Goal: Navigation & Orientation: Find specific page/section

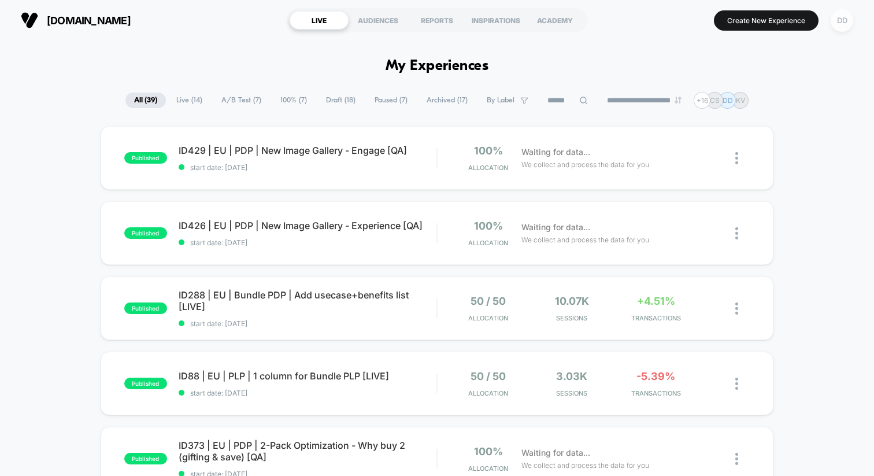
click at [837, 19] on div "DD" at bounding box center [842, 20] width 23 height 23
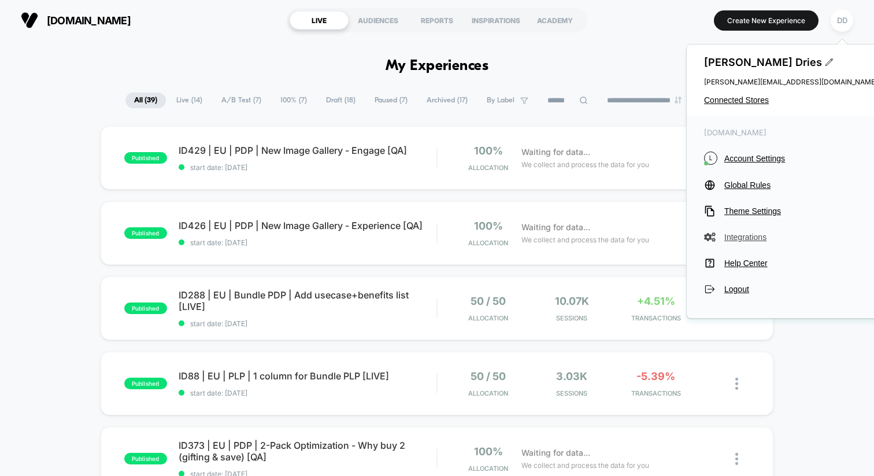
click at [746, 242] on button "Integrations" at bounding box center [790, 237] width 173 height 12
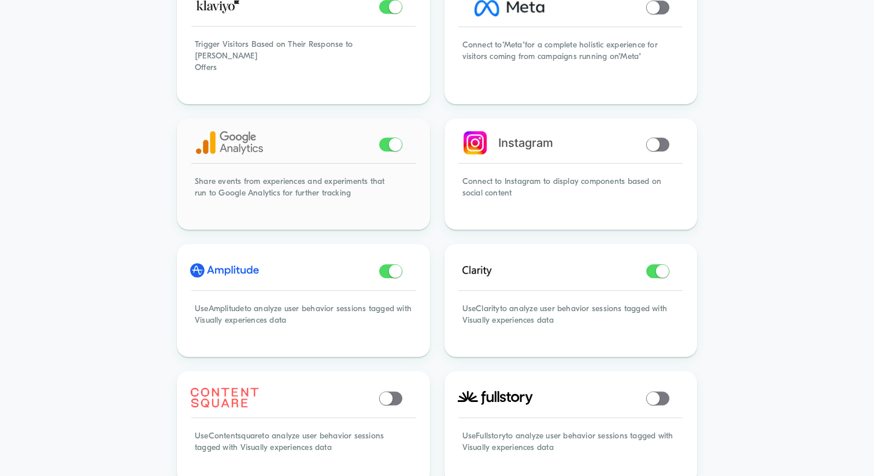
scroll to position [127, 0]
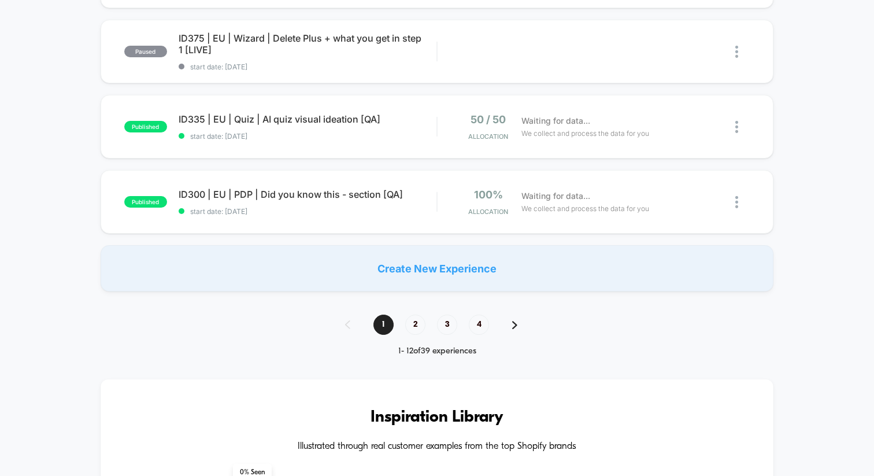
scroll to position [795, 0]
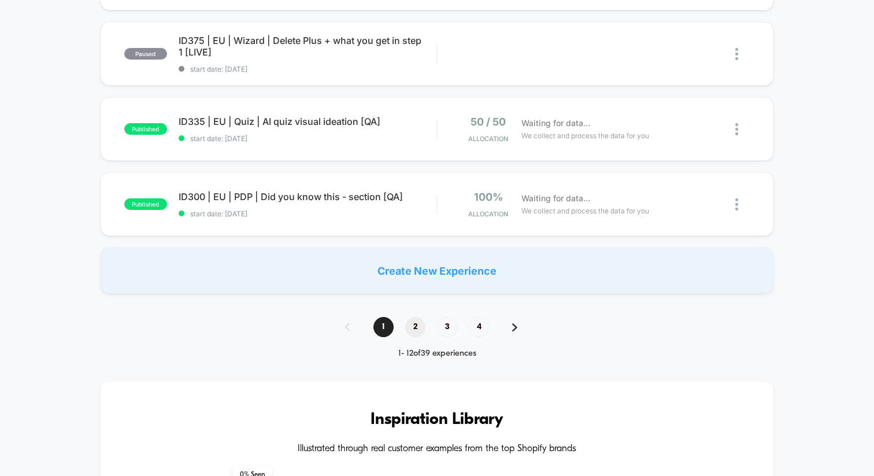
click at [418, 325] on span "2" at bounding box center [415, 327] width 20 height 20
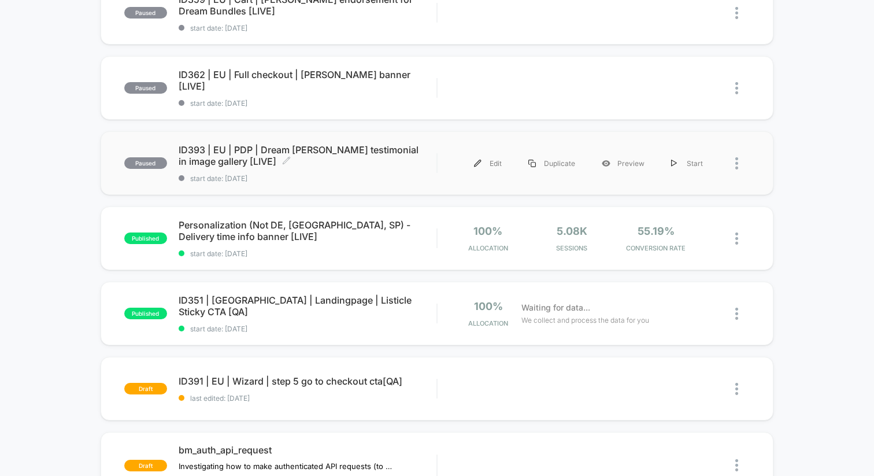
scroll to position [0, 0]
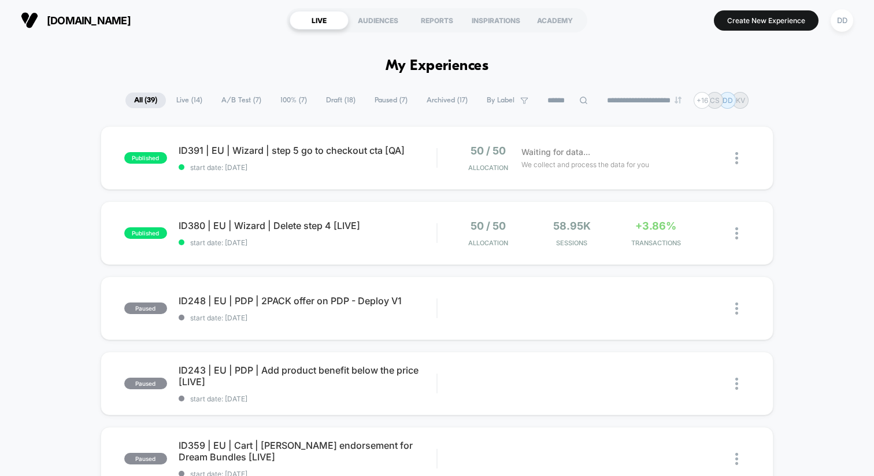
click at [183, 98] on span "Live ( 14 )" at bounding box center [189, 100] width 43 height 16
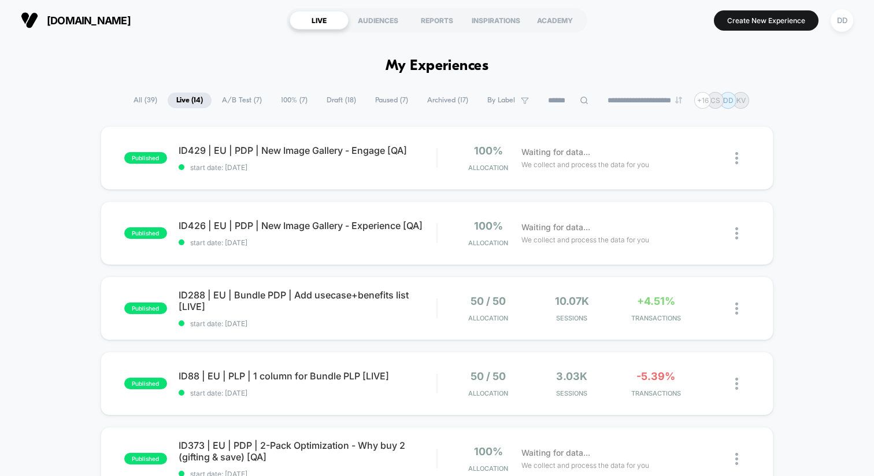
scroll to position [2, 0]
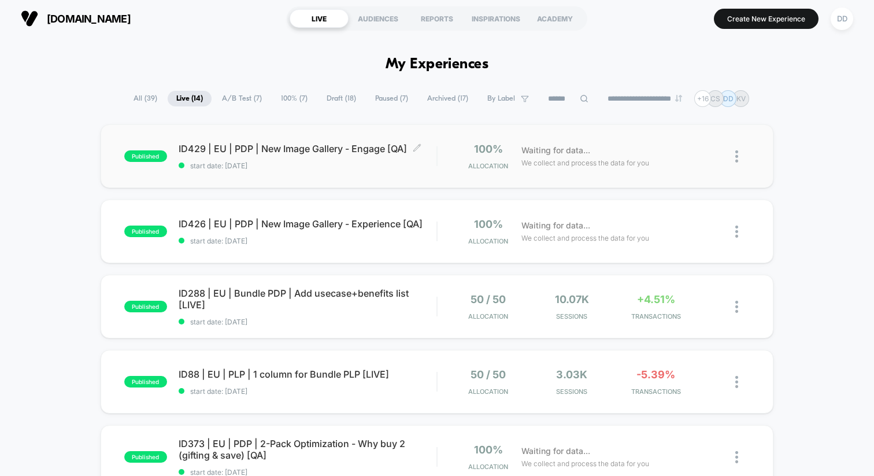
click at [324, 148] on span "ID429 | EU | PDP | New Image Gallery - Engage [QA] Click to edit experience det…" at bounding box center [308, 149] width 258 height 12
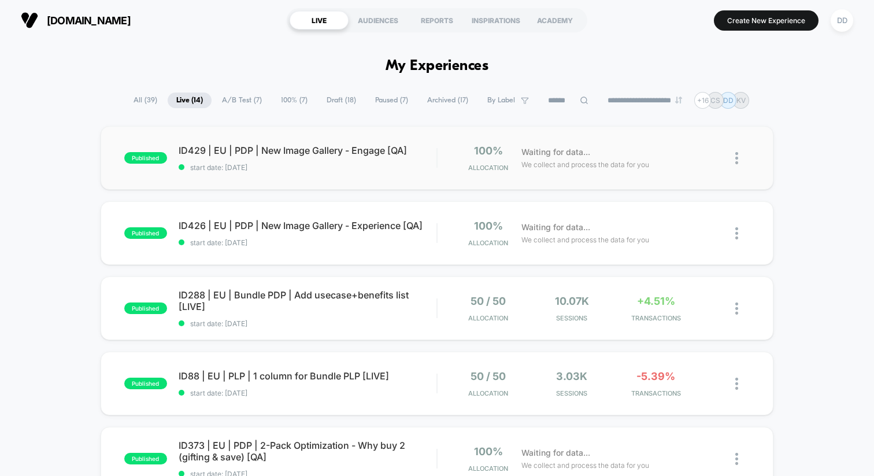
scroll to position [664, 0]
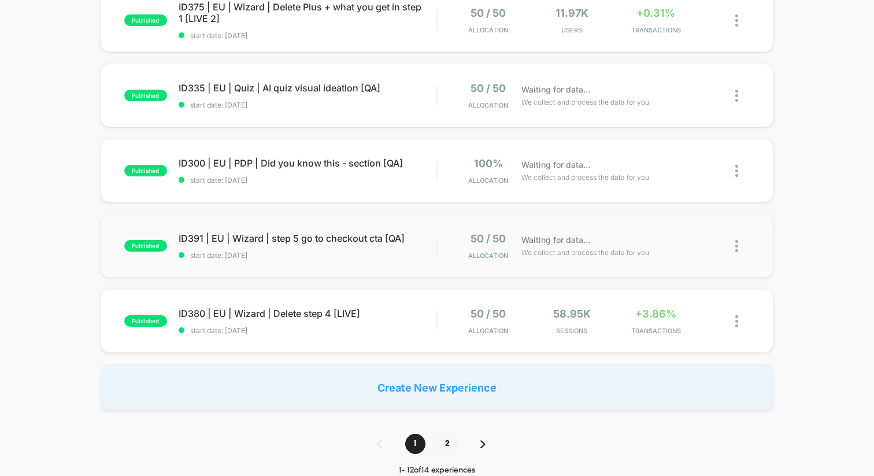
click at [237, 263] on div "published ID391 | EU | Wizard | step 5 go to checkout cta [QA] start date: [DAT…" at bounding box center [437, 246] width 673 height 64
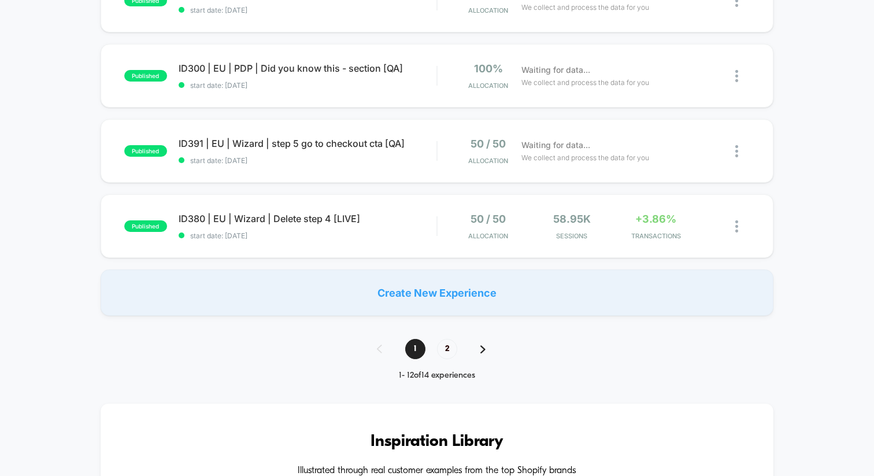
scroll to position [748, 0]
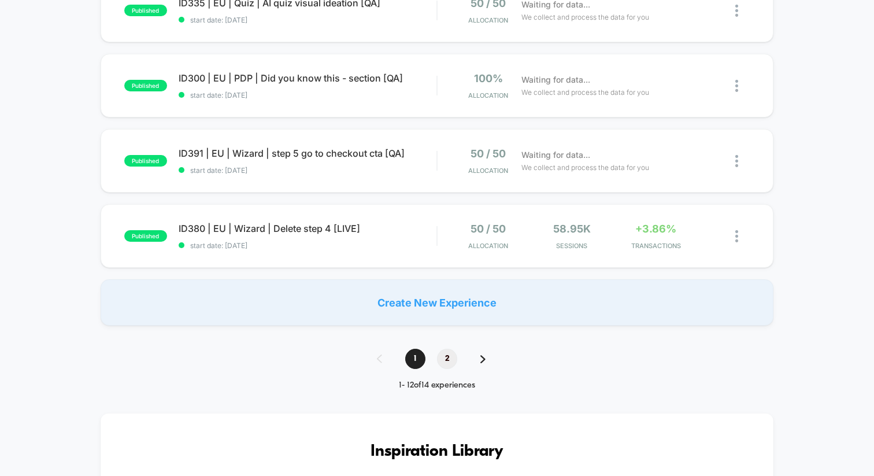
click at [444, 355] on span "2" at bounding box center [447, 359] width 20 height 20
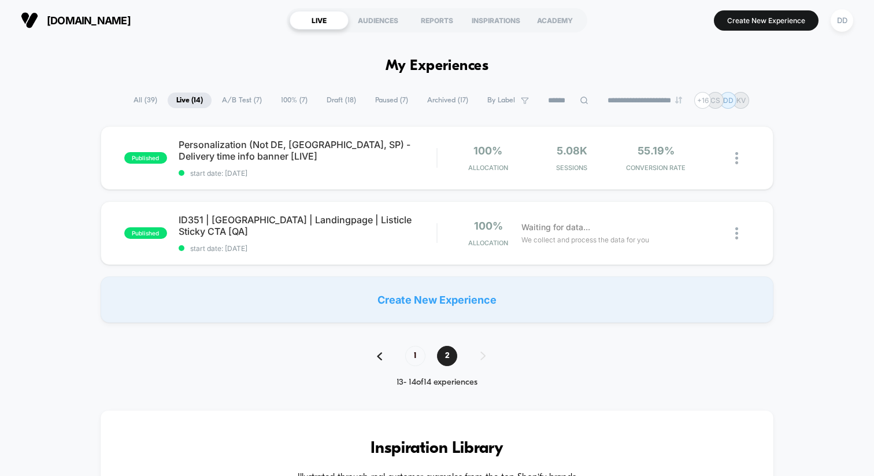
click at [407, 346] on div "1 2" at bounding box center [436, 356] width 143 height 20
click at [413, 353] on span "1" at bounding box center [415, 356] width 20 height 20
